Goal: Transaction & Acquisition: Download file/media

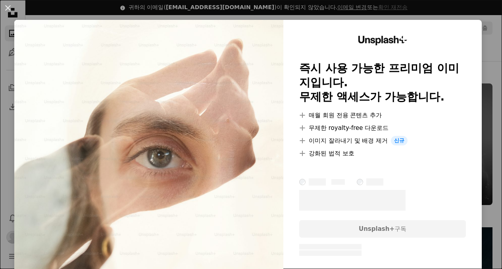
scroll to position [565, 0]
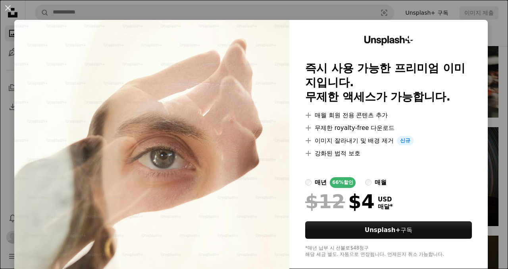
click at [402, 16] on div "An X shape Unsplash+ 즉시 사용 가능한 프리미엄 이미지입니다. 무제한 액세스가 가능합니다. A plus sign 매월 회원 전…" at bounding box center [254, 134] width 508 height 269
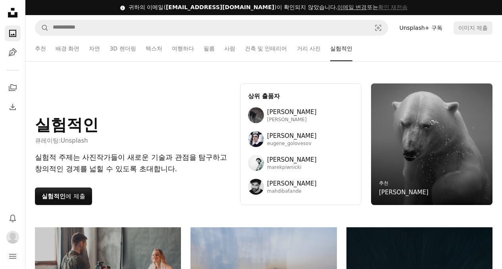
click at [34, 46] on div "추천 추천 배경 화면 자연 3D 렌더링 텍스처 여행하다 필름 사람 건축 및 인테리어 거리 사진 실험적인" at bounding box center [263, 48] width 476 height 25
click at [37, 48] on link "추천" at bounding box center [40, 48] width 11 height 25
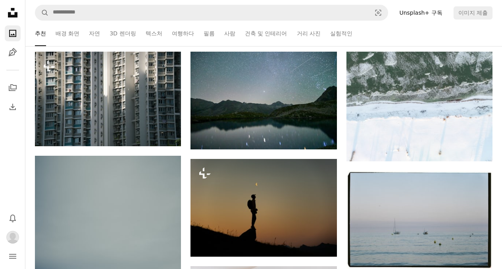
scroll to position [197, 0]
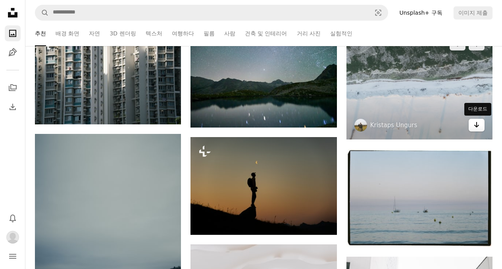
click at [479, 127] on icon "Arrow pointing down" at bounding box center [476, 125] width 6 height 10
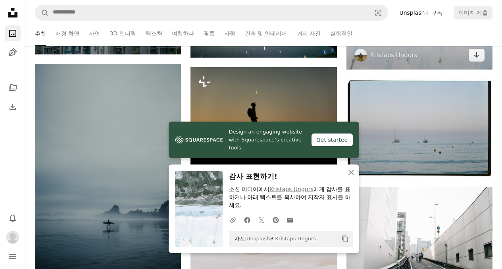
scroll to position [272, 0]
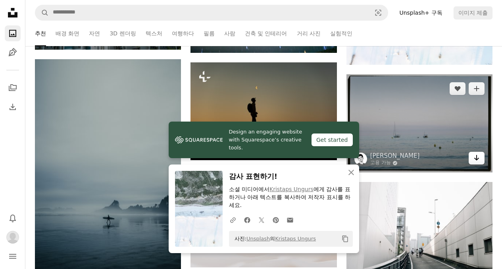
click at [479, 157] on icon "Arrow pointing down" at bounding box center [476, 158] width 6 height 10
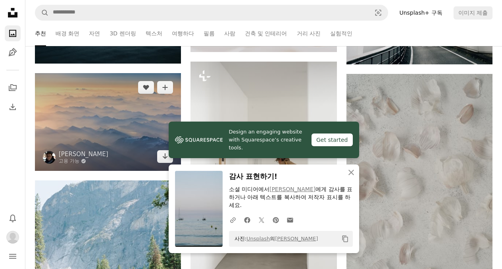
scroll to position [486, 0]
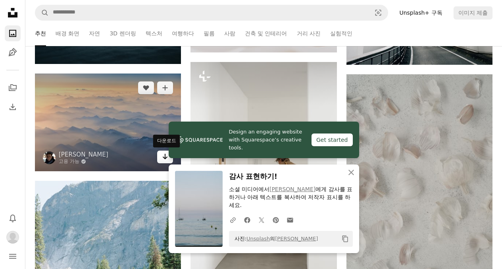
click at [163, 154] on icon "Arrow pointing down" at bounding box center [165, 157] width 6 height 10
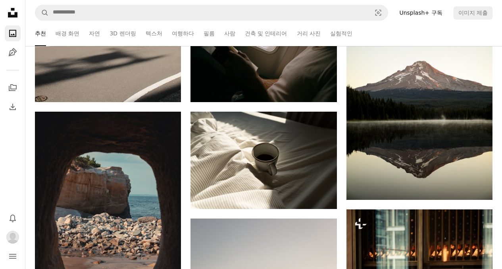
scroll to position [1014, 0]
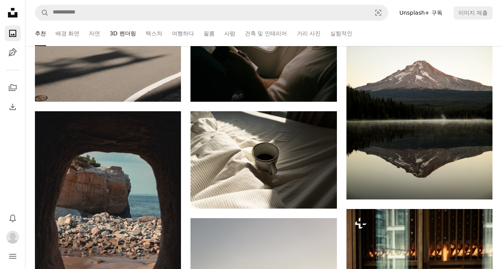
click at [121, 36] on link "3D 렌더링" at bounding box center [122, 33] width 26 height 25
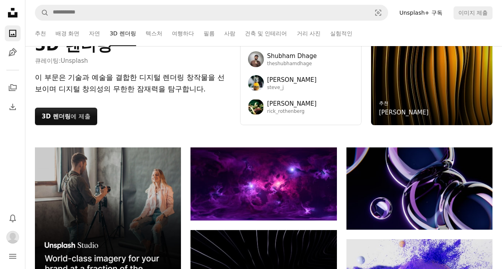
scroll to position [124, 0]
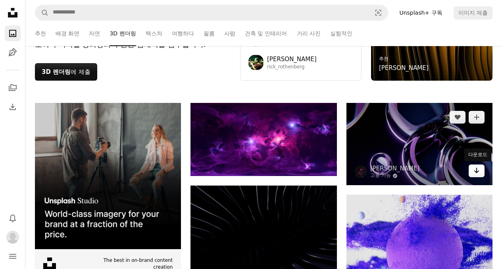
click at [478, 171] on icon "다운로드" at bounding box center [476, 170] width 5 height 6
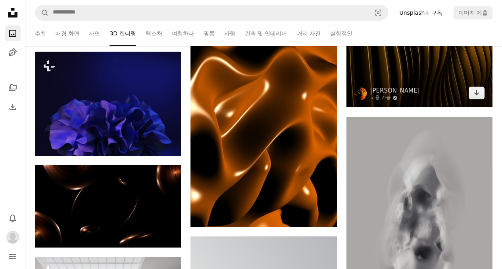
scroll to position [627, 0]
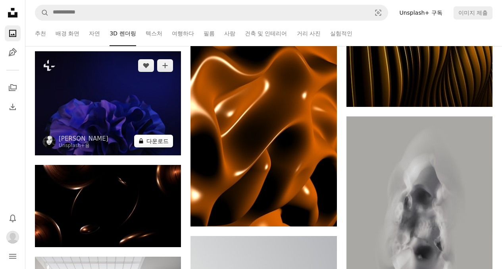
click at [161, 145] on button "A lock 다운로드" at bounding box center [153, 140] width 39 height 13
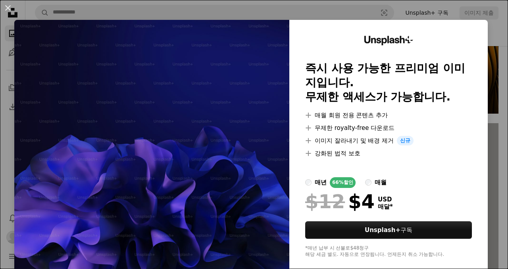
click at [490, 50] on div "An X shape Unsplash+ 즉시 사용 가능한 프리미엄 이미지입니다. 무제한 액세스가 가능합니다. A plus sign 매월 회원 전…" at bounding box center [254, 134] width 508 height 269
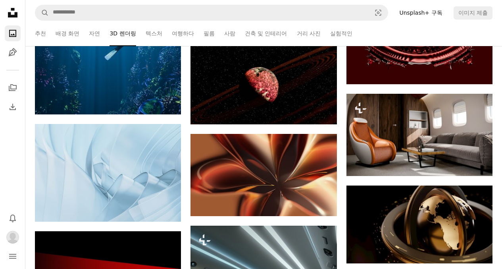
scroll to position [1275, 0]
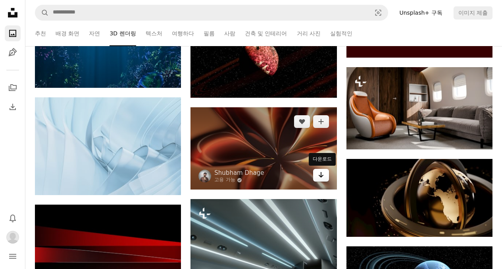
click at [320, 177] on icon "Arrow pointing down" at bounding box center [321, 175] width 6 height 10
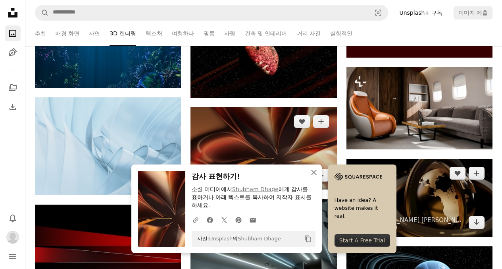
scroll to position [1351, 0]
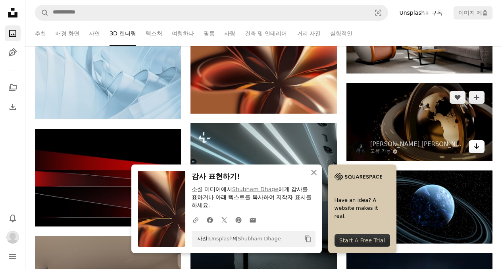
click at [480, 150] on link "Arrow pointing down" at bounding box center [477, 146] width 16 height 13
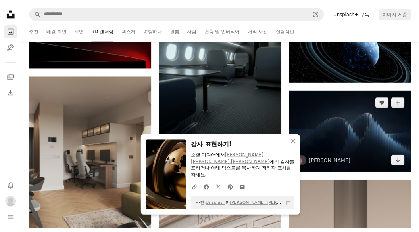
scroll to position [1520, 0]
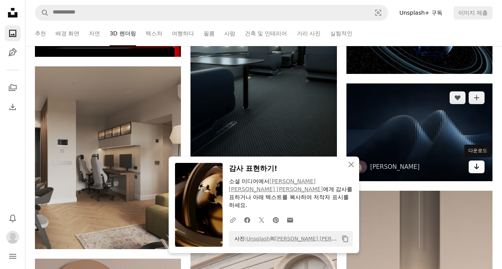
click at [478, 171] on icon "Arrow pointing down" at bounding box center [476, 166] width 6 height 10
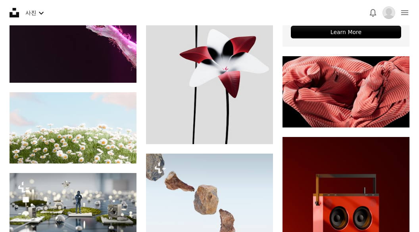
scroll to position [2402, 0]
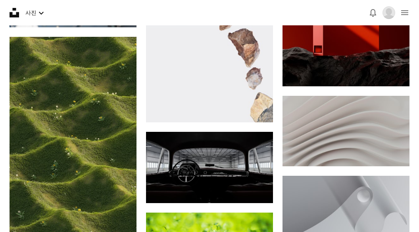
scroll to position [2653, 0]
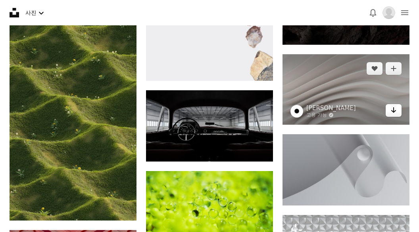
click at [394, 113] on icon "다운로드" at bounding box center [393, 111] width 5 height 6
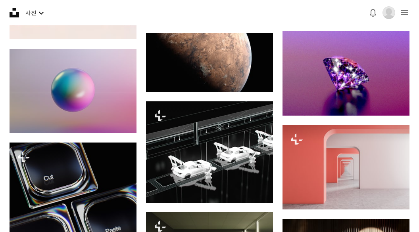
scroll to position [4768, 0]
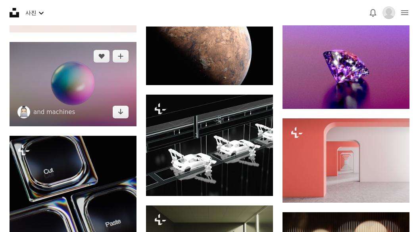
click at [126, 127] on img at bounding box center [73, 84] width 127 height 85
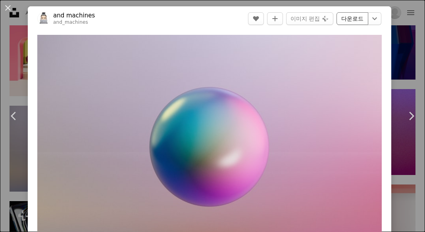
click at [342, 17] on link "다운로드" at bounding box center [352, 18] width 32 height 13
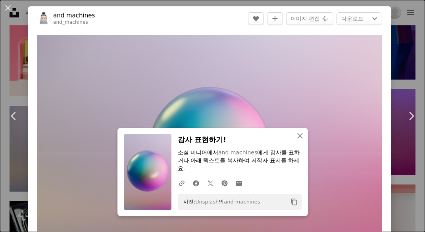
click at [403, 35] on div "An X shape Chevron left Chevron right An X shape 닫기 감사 표현하기! 소셜 미디어에서 and machi…" at bounding box center [212, 116] width 425 height 232
